Goal: Use online tool/utility: Utilize a website feature to perform a specific function

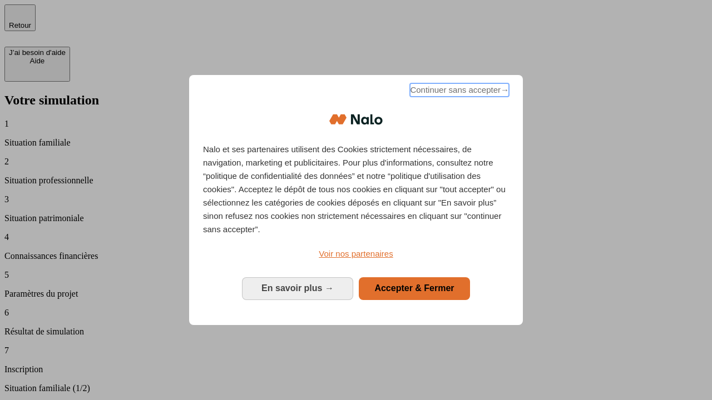
click at [458, 92] on span "Continuer sans accepter →" at bounding box center [459, 89] width 99 height 13
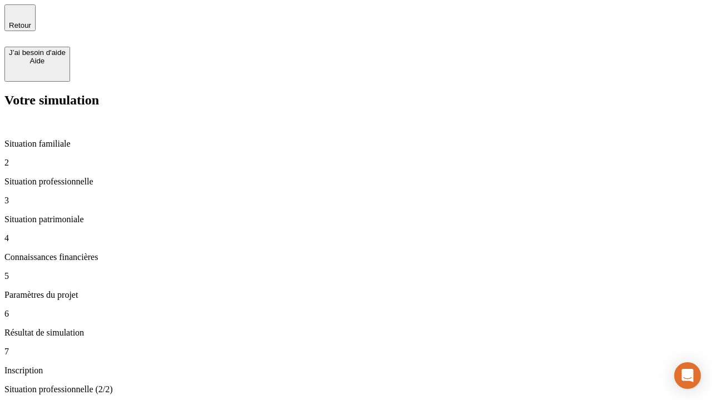
type input "30 000"
type input "1 000"
